Goal: Feedback & Contribution: Leave review/rating

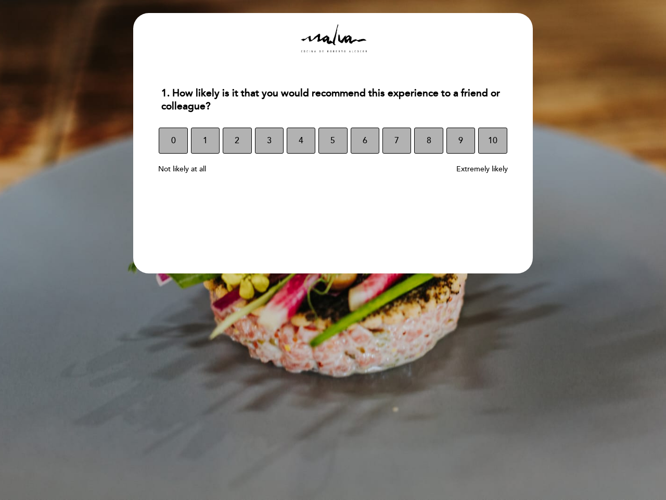
click at [333, 250] on section "1. How likely is it that you would recommend this experience to a friend or col…" at bounding box center [333, 143] width 400 height 260
click at [173, 141] on span "0" at bounding box center [173, 140] width 5 height 29
click at [205, 141] on span "1" at bounding box center [205, 140] width 5 height 29
click at [237, 141] on span "2" at bounding box center [237, 140] width 5 height 29
click at [269, 141] on span "3" at bounding box center [269, 140] width 5 height 29
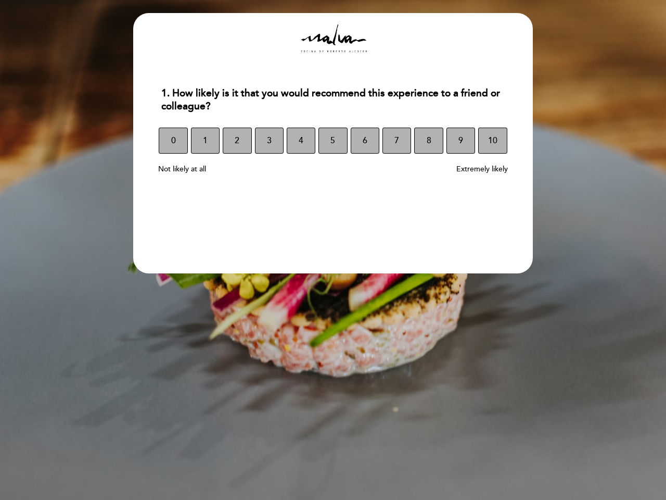
click at [301, 141] on span "4" at bounding box center [301, 140] width 5 height 29
click at [333, 141] on span "5" at bounding box center [333, 140] width 5 height 29
click at [365, 141] on span "6" at bounding box center [365, 140] width 5 height 29
click at [397, 141] on span "7" at bounding box center [397, 140] width 5 height 29
click at [428, 141] on span "8" at bounding box center [429, 140] width 5 height 29
